Goal: Check status

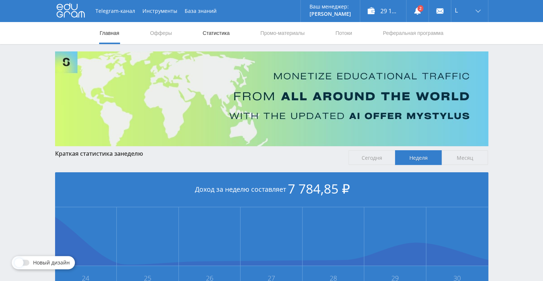
click at [207, 35] on link "Статистика" at bounding box center [216, 33] width 29 height 22
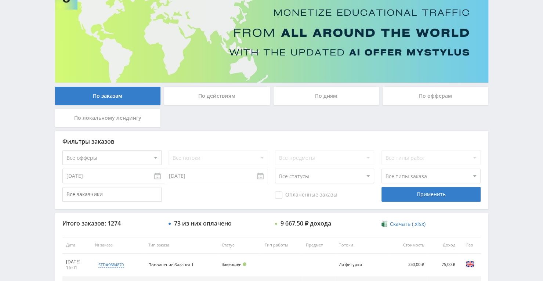
scroll to position [57, 0]
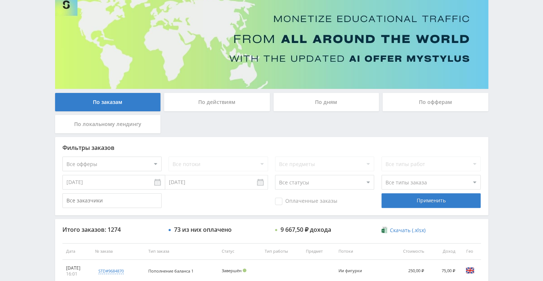
click at [292, 97] on div "По дням" at bounding box center [327, 102] width 106 height 18
click at [0, 0] on input "По дням" at bounding box center [0, 0] width 0 height 0
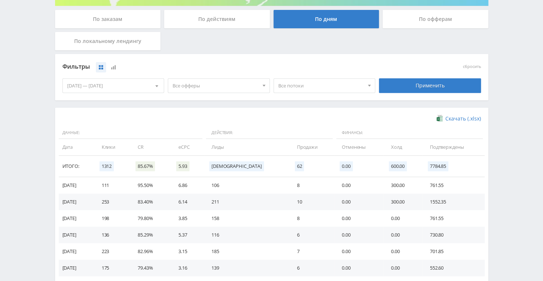
scroll to position [168, 0]
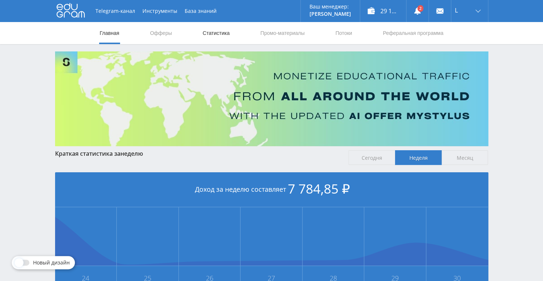
click at [219, 35] on link "Статистика" at bounding box center [216, 33] width 29 height 22
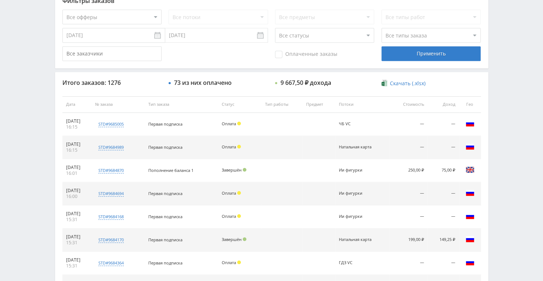
scroll to position [168, 0]
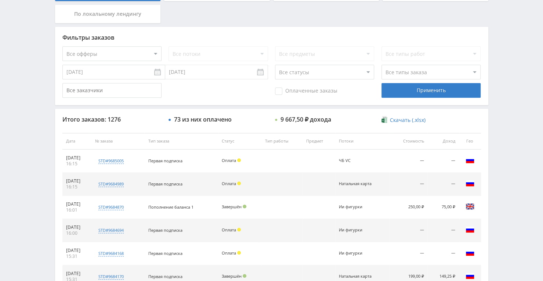
click at [156, 55] on select "Все офферы MyStylus MyStylus - Revshare Кэмп Studybay Автор24 Studybay Brazil S…" at bounding box center [111, 53] width 99 height 15
select select "376"
click at [240, 55] on select "Все потоки Песни VC 30.09 Песни VC Улучшить к-во фото VC Оживить VC Улучшить те…" at bounding box center [218, 53] width 99 height 15
select select "6646028"
click at [169, 46] on select "Все потоки Песни VC 30.09 Песни VC Улучшить к-во фото VC Оживить VC Улучшить те…" at bounding box center [218, 53] width 99 height 15
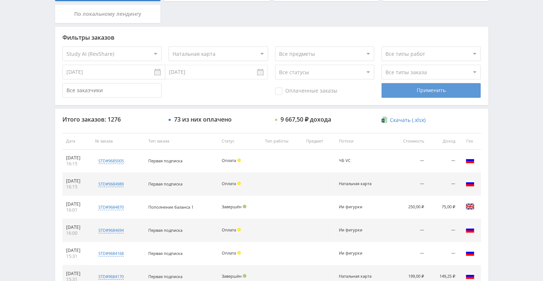
click at [397, 90] on div "Применить" at bounding box center [431, 90] width 99 height 15
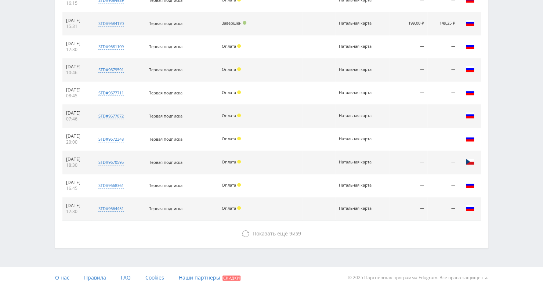
scroll to position [334, 0]
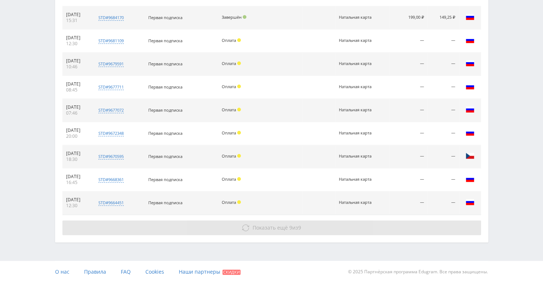
click at [300, 226] on span "9" at bounding box center [299, 227] width 3 height 7
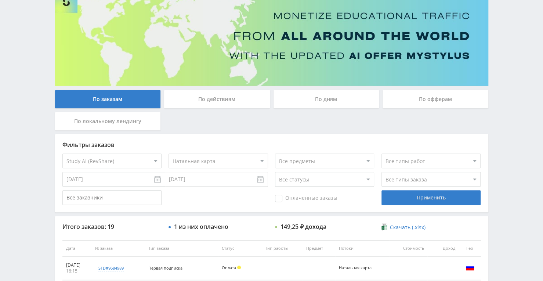
scroll to position [49, 0]
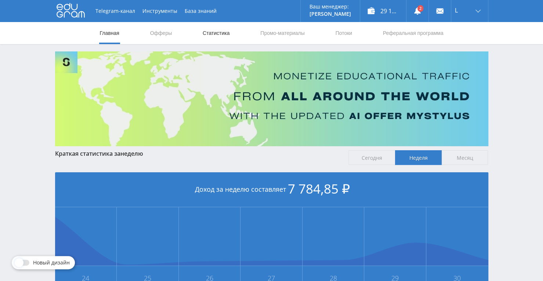
click at [218, 36] on link "Статистика" at bounding box center [216, 33] width 29 height 22
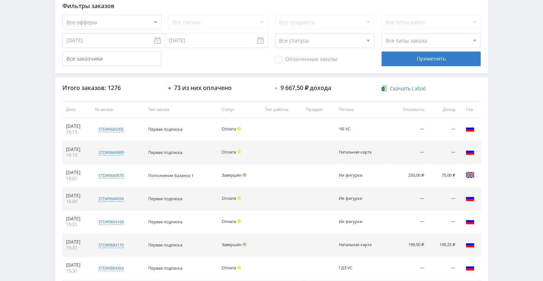
scroll to position [241, 0]
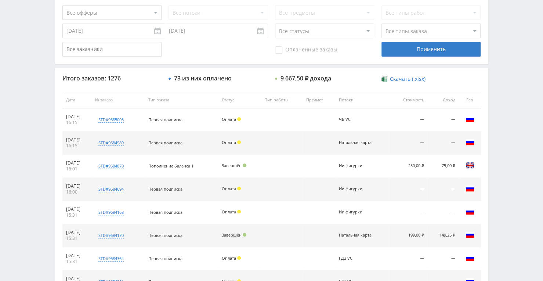
scroll to position [220, 0]
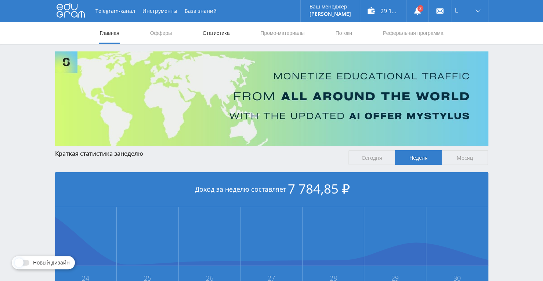
click at [216, 28] on link "Статистика" at bounding box center [216, 33] width 29 height 22
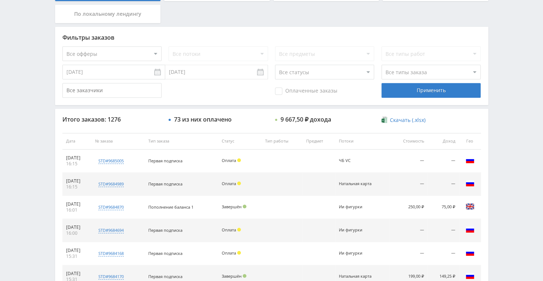
scroll to position [241, 0]
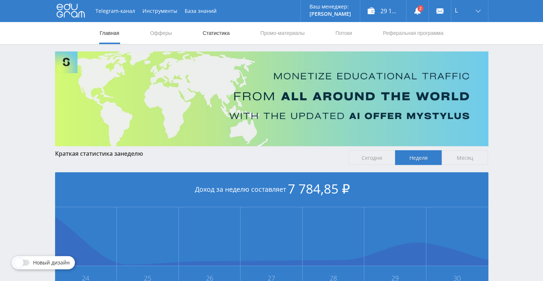
click at [225, 31] on link "Статистика" at bounding box center [216, 33] width 29 height 22
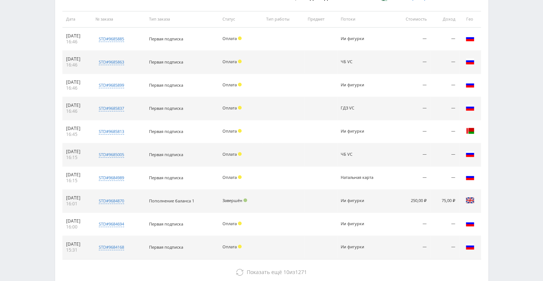
scroll to position [278, 0]
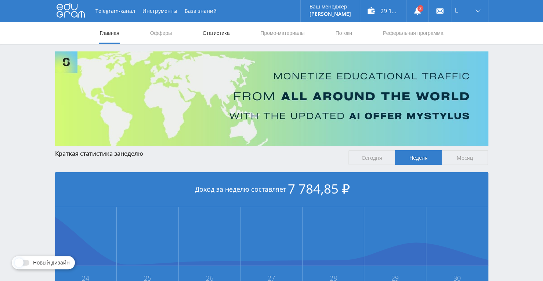
click at [221, 29] on link "Статистика" at bounding box center [216, 33] width 29 height 22
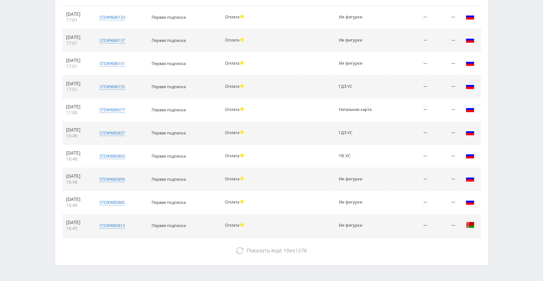
scroll to position [334, 0]
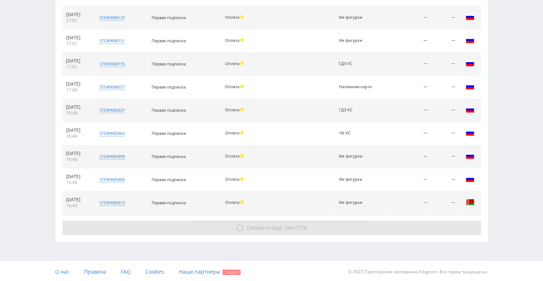
click at [237, 225] on icon at bounding box center [239, 227] width 7 height 7
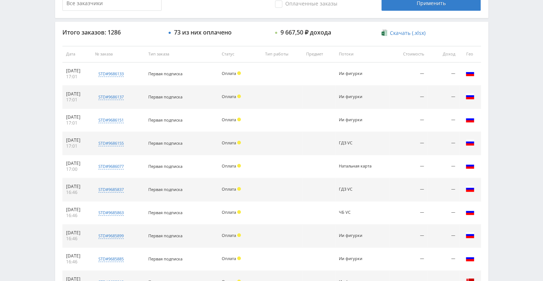
scroll to position [224, 0]
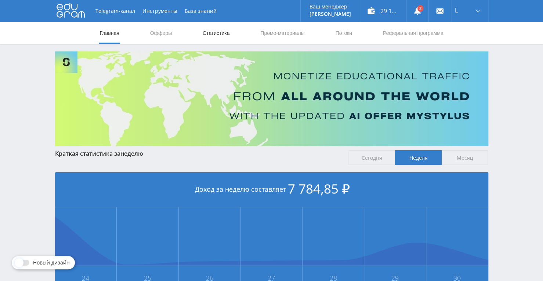
click at [226, 36] on link "Статистика" at bounding box center [216, 33] width 29 height 22
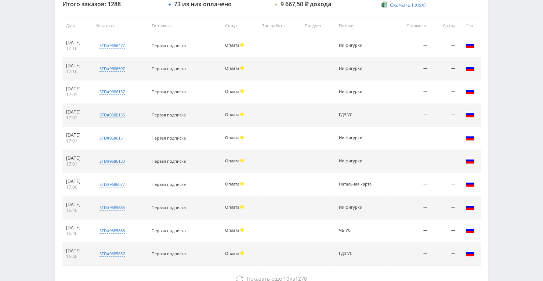
scroll to position [241, 0]
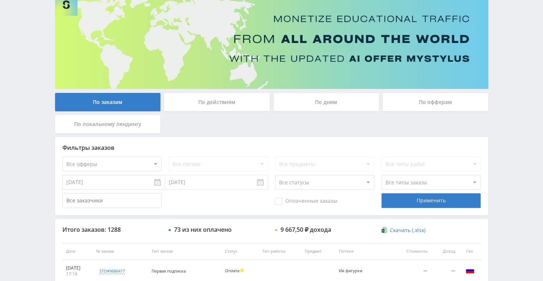
click at [311, 103] on div "По дням" at bounding box center [327, 102] width 106 height 18
click at [0, 0] on input "По дням" at bounding box center [0, 0] width 0 height 0
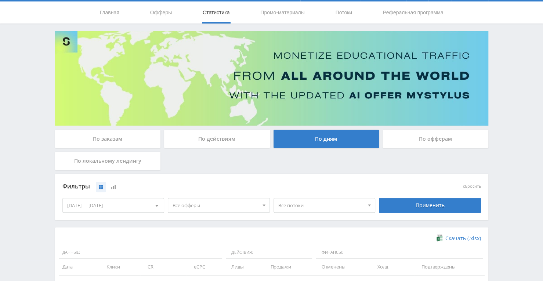
scroll to position [0, 0]
